Goal: Transaction & Acquisition: Download file/media

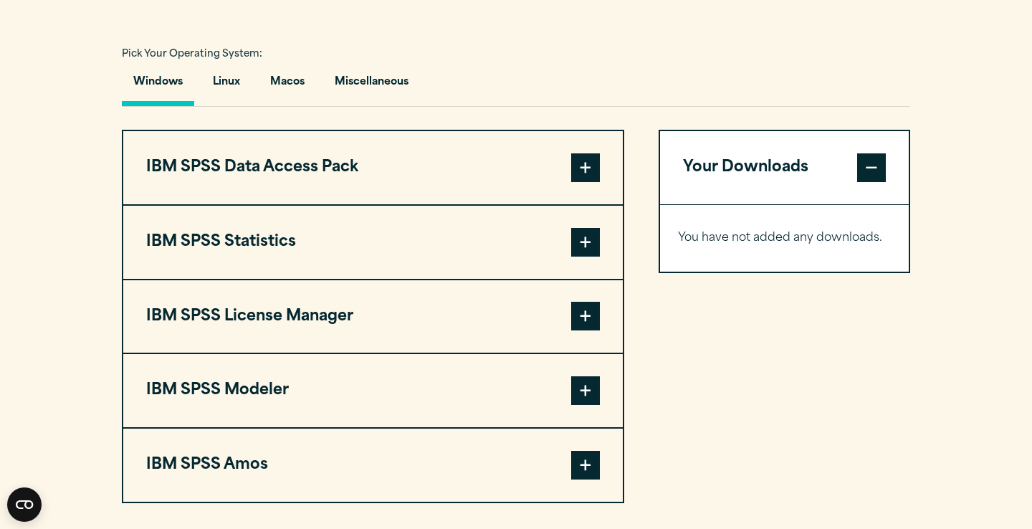
scroll to position [1039, 0]
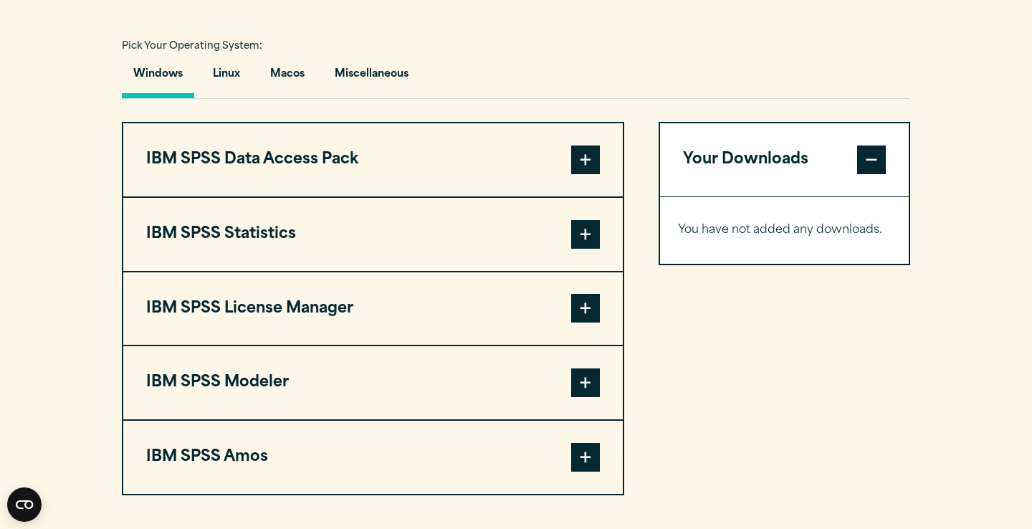
click at [588, 223] on span at bounding box center [585, 234] width 29 height 29
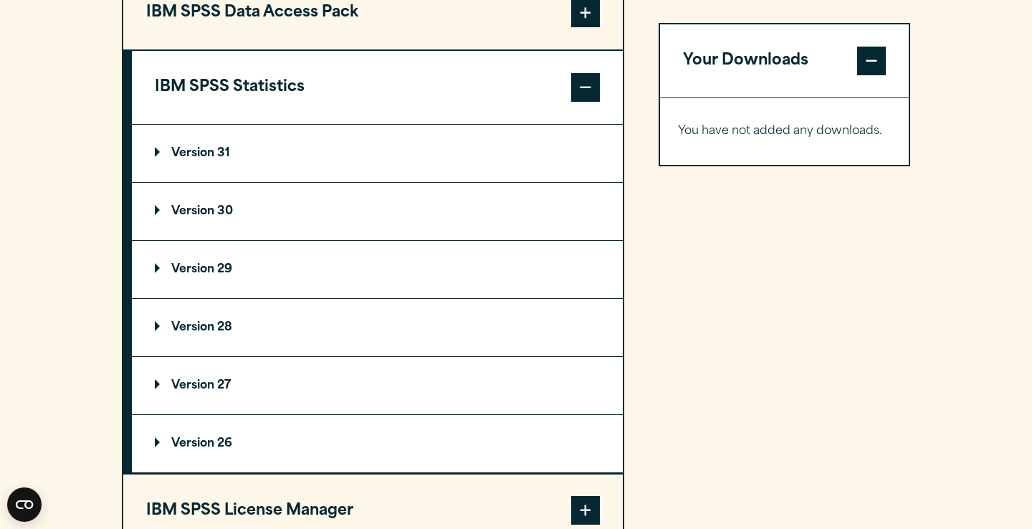
scroll to position [1200, 0]
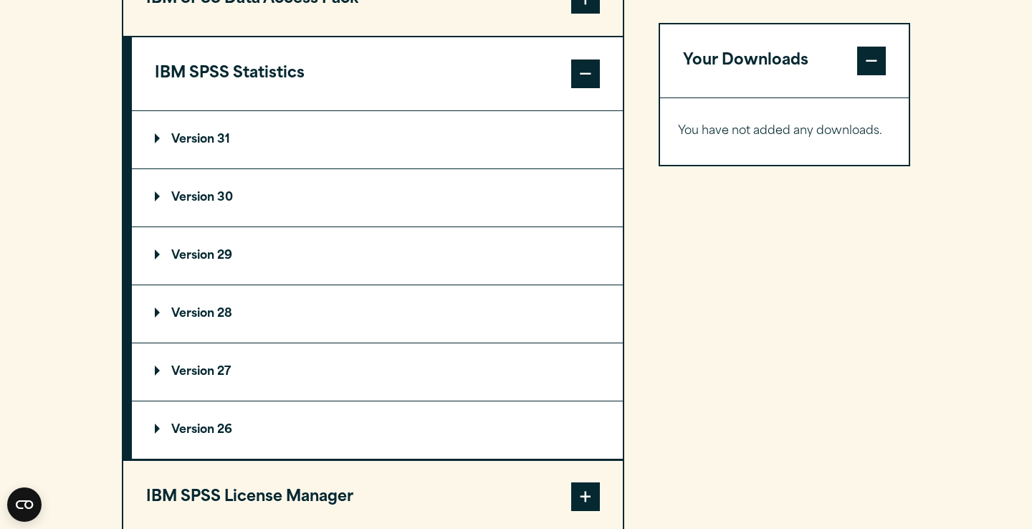
click at [210, 202] on p "Version 30" at bounding box center [194, 197] width 78 height 11
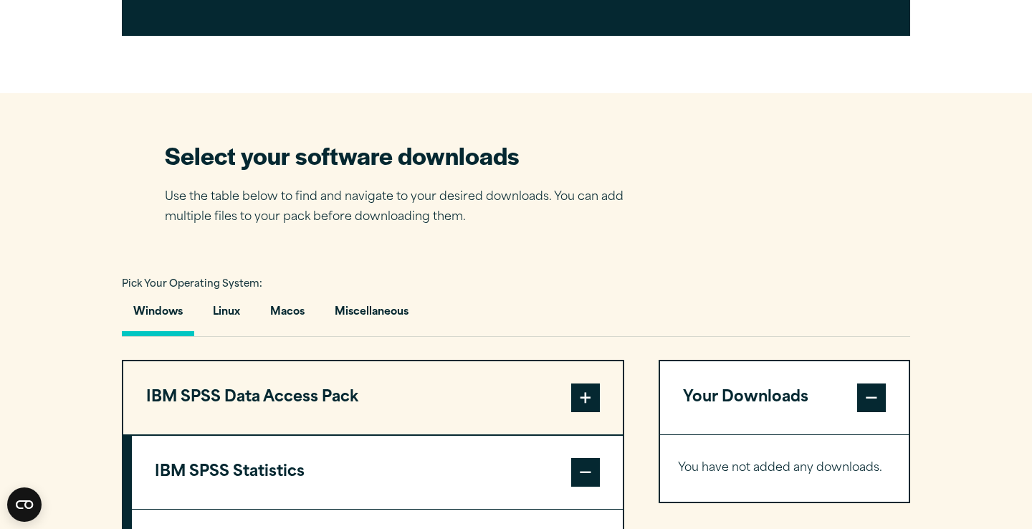
scroll to position [802, 0]
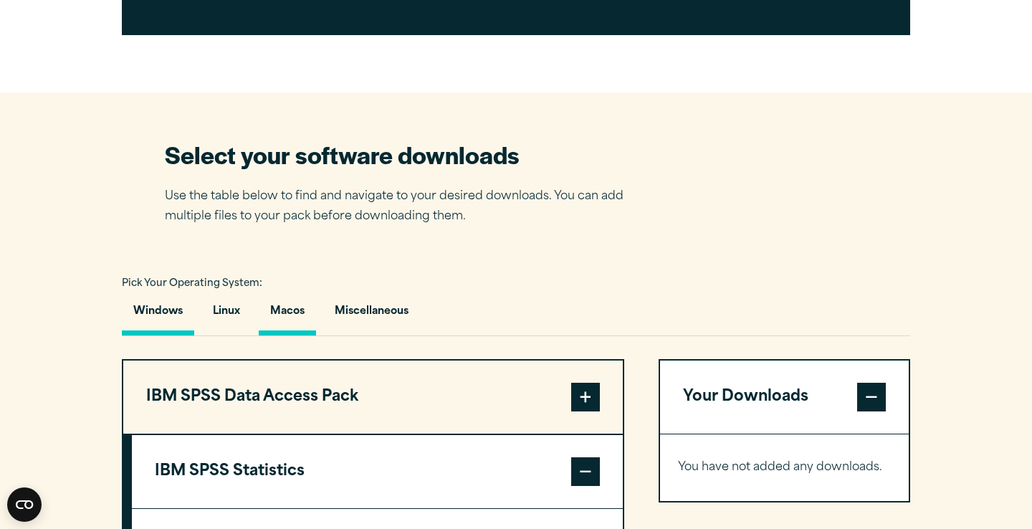
click at [287, 318] on button "Macos" at bounding box center [287, 315] width 57 height 41
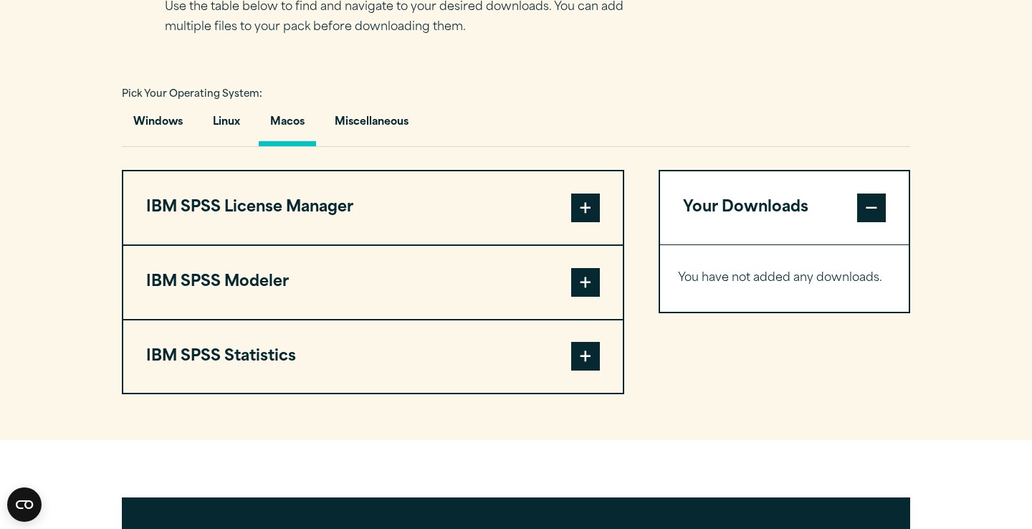
scroll to position [1003, 0]
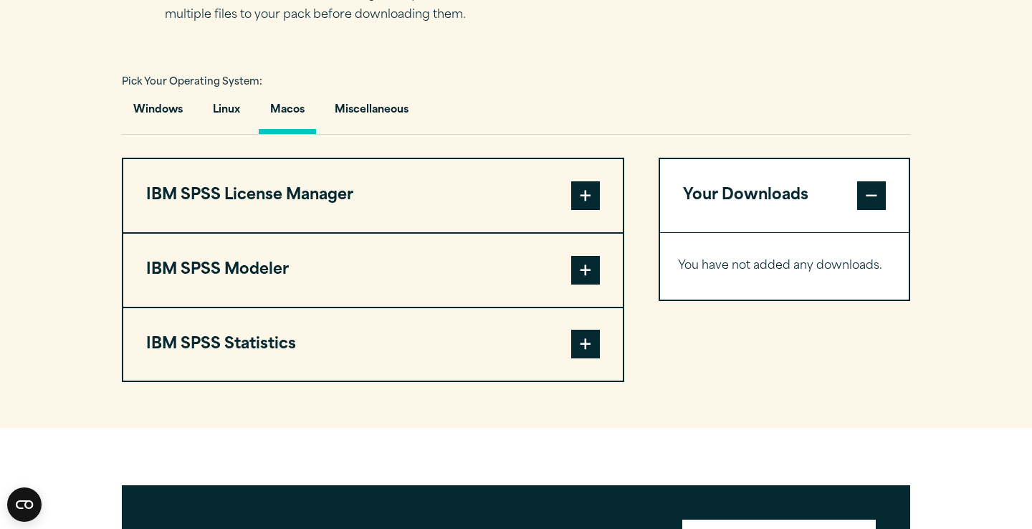
click at [592, 340] on span at bounding box center [585, 344] width 29 height 29
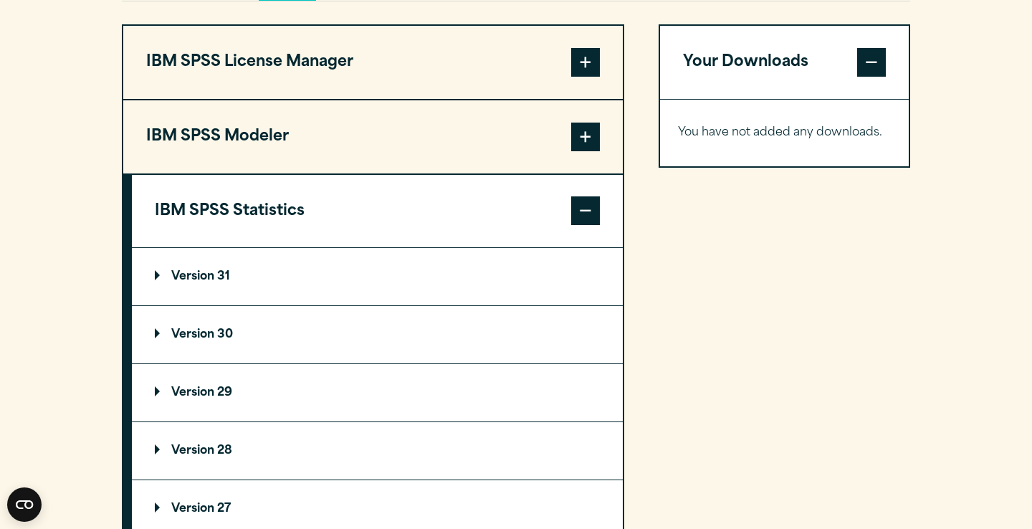
scroll to position [1147, 0]
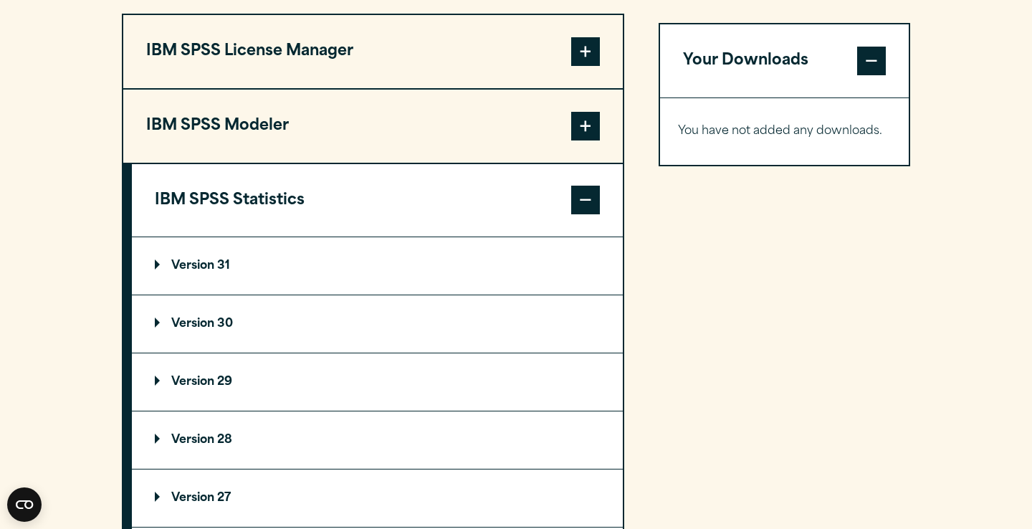
click at [328, 329] on summary "Version 30" at bounding box center [377, 323] width 491 height 57
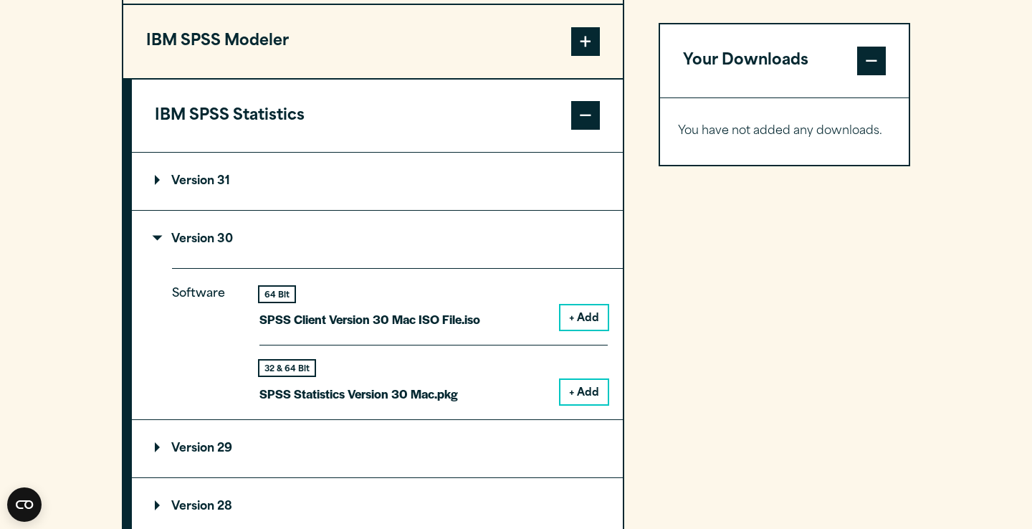
scroll to position [1233, 0]
click at [574, 385] on button "+ Add" at bounding box center [583, 391] width 47 height 24
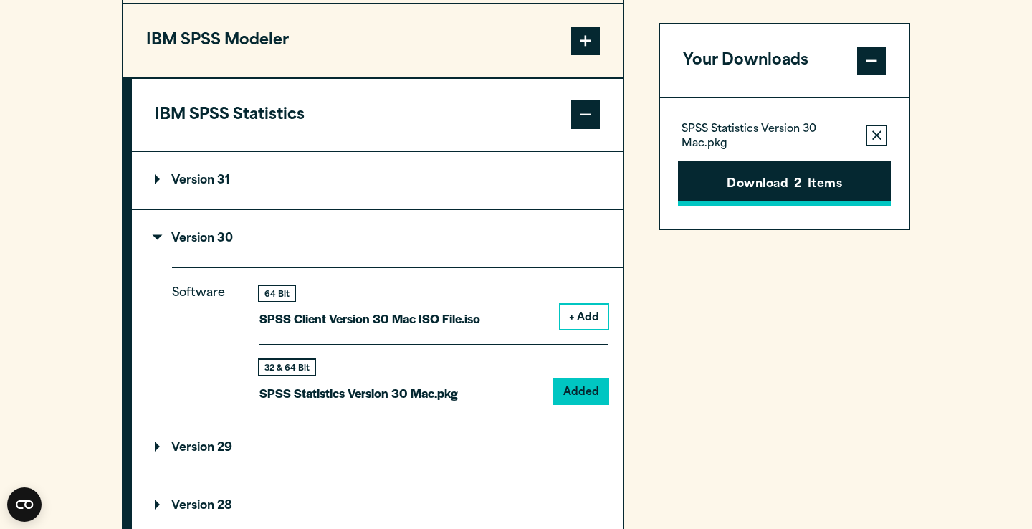
click at [825, 180] on button "Download 2 Items" at bounding box center [784, 183] width 213 height 44
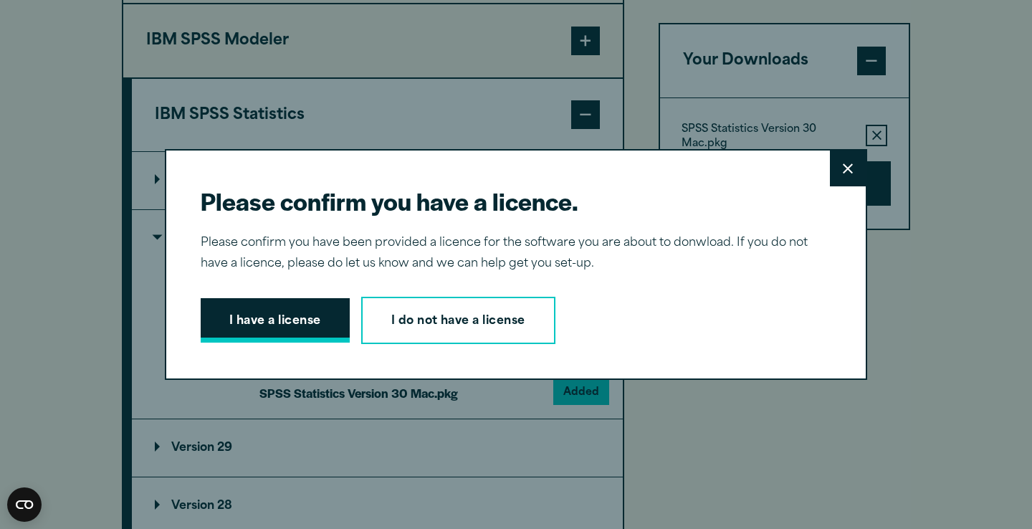
click at [291, 330] on button "I have a license" at bounding box center [275, 320] width 149 height 44
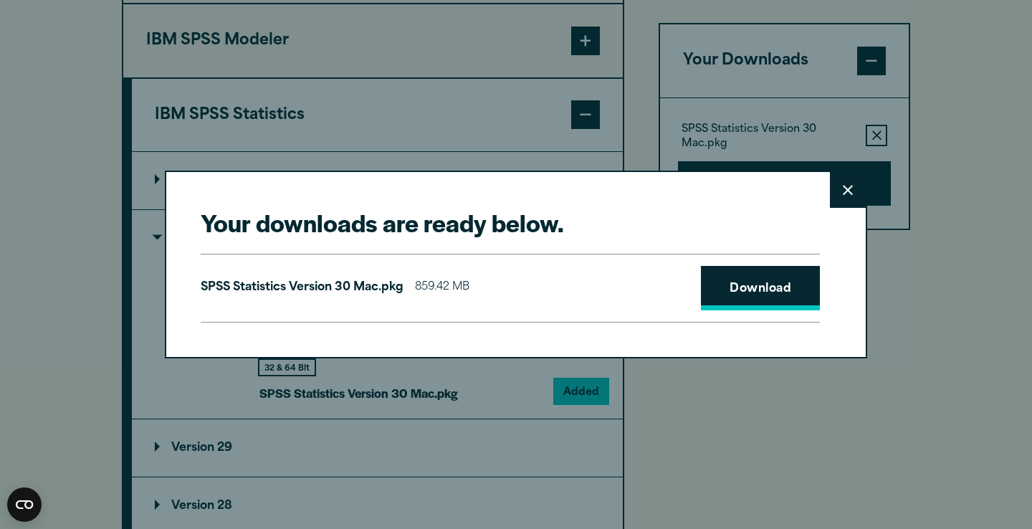
click at [748, 287] on link "Download" at bounding box center [760, 288] width 119 height 44
click at [851, 190] on icon at bounding box center [848, 190] width 10 height 11
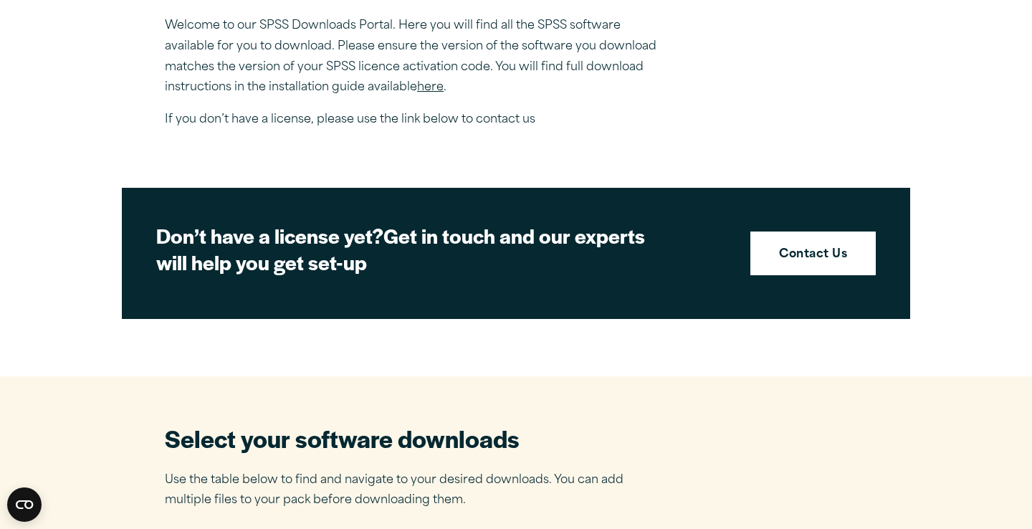
scroll to position [0, 0]
